Goal: Transaction & Acquisition: Purchase product/service

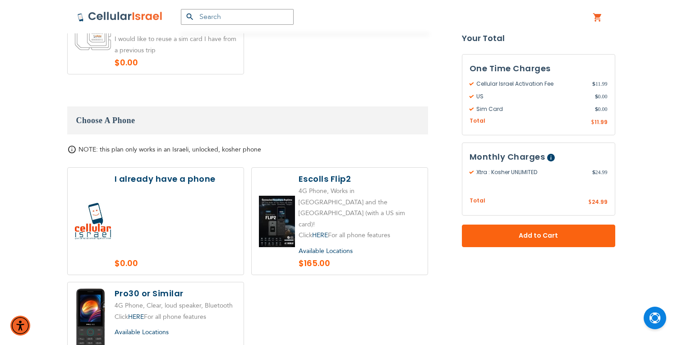
scroll to position [1045, 0]
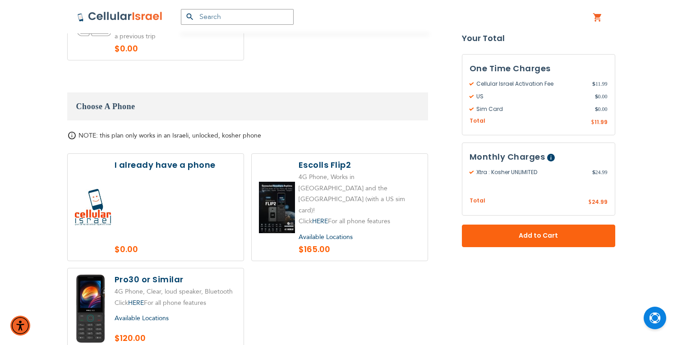
click at [221, 309] on label at bounding box center [156, 308] width 176 height 81
radio input "true"
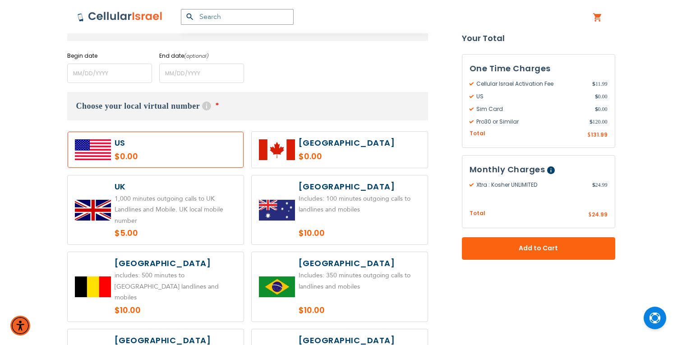
scroll to position [372, 0]
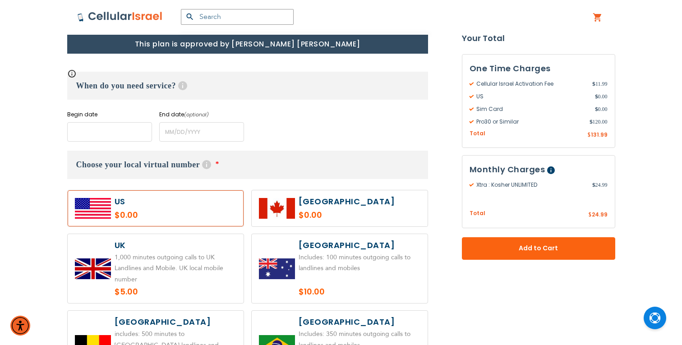
click at [109, 139] on input "name" at bounding box center [109, 131] width 85 height 19
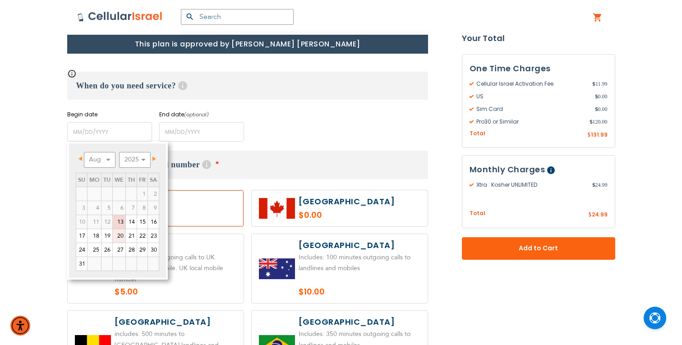
click at [122, 238] on link "20" at bounding box center [119, 236] width 13 height 14
type input "[DATE]"
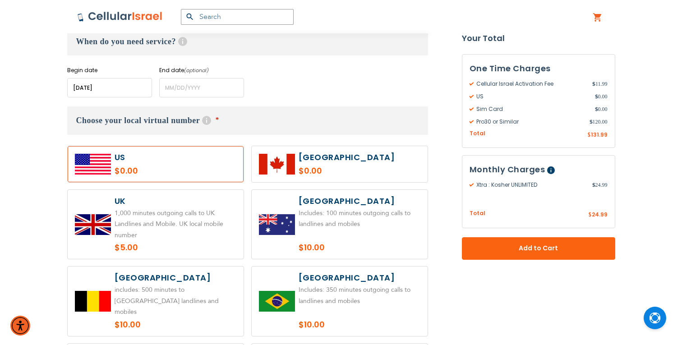
scroll to position [415, 0]
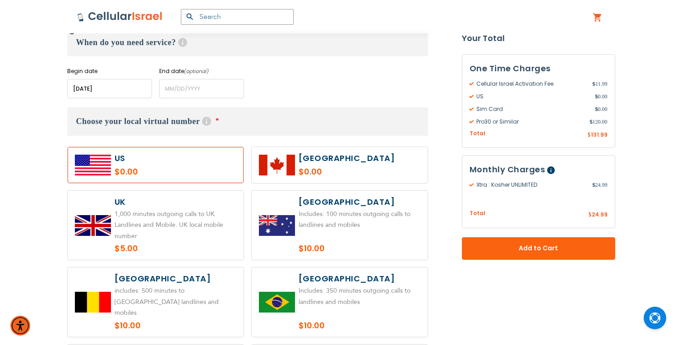
click at [112, 86] on input "name" at bounding box center [109, 88] width 85 height 19
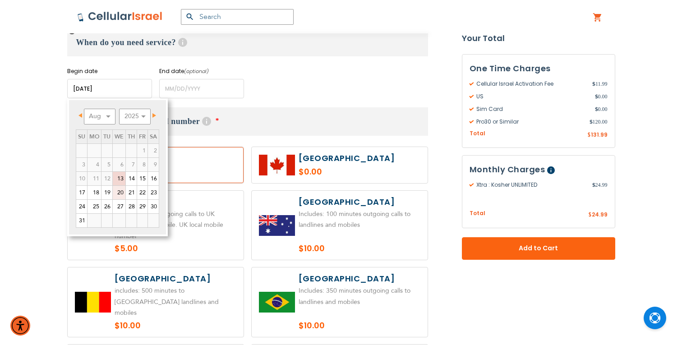
click at [120, 194] on link "20" at bounding box center [119, 193] width 13 height 14
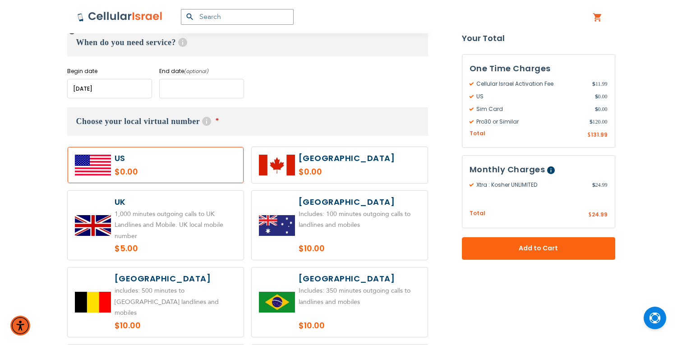
click at [197, 93] on input "name" at bounding box center [201, 88] width 85 height 19
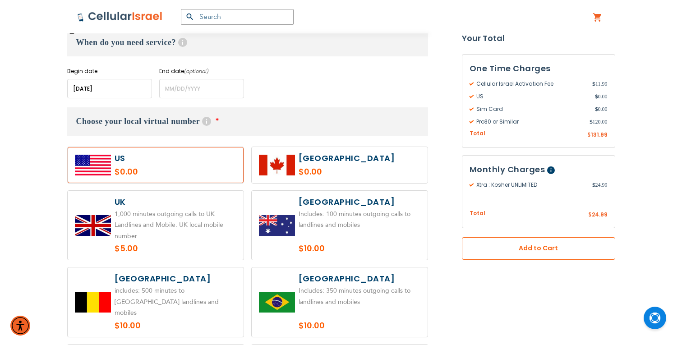
click at [499, 250] on span "Add to Cart" at bounding box center [539, 248] width 94 height 9
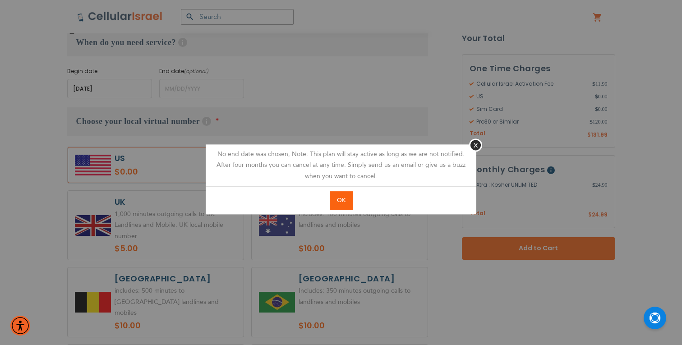
click at [333, 203] on button "OK" at bounding box center [341, 200] width 23 height 18
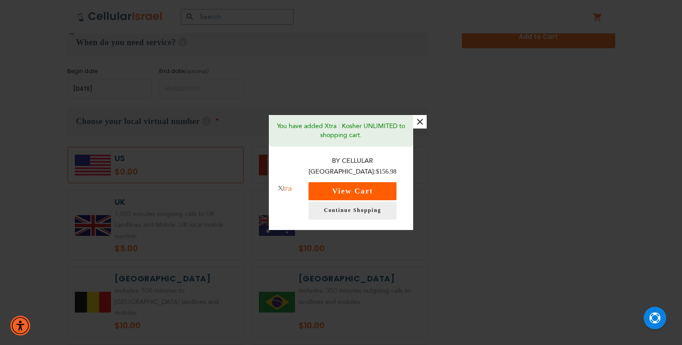
click at [338, 184] on button "View Cart" at bounding box center [353, 191] width 88 height 18
